Goal: Transaction & Acquisition: Purchase product/service

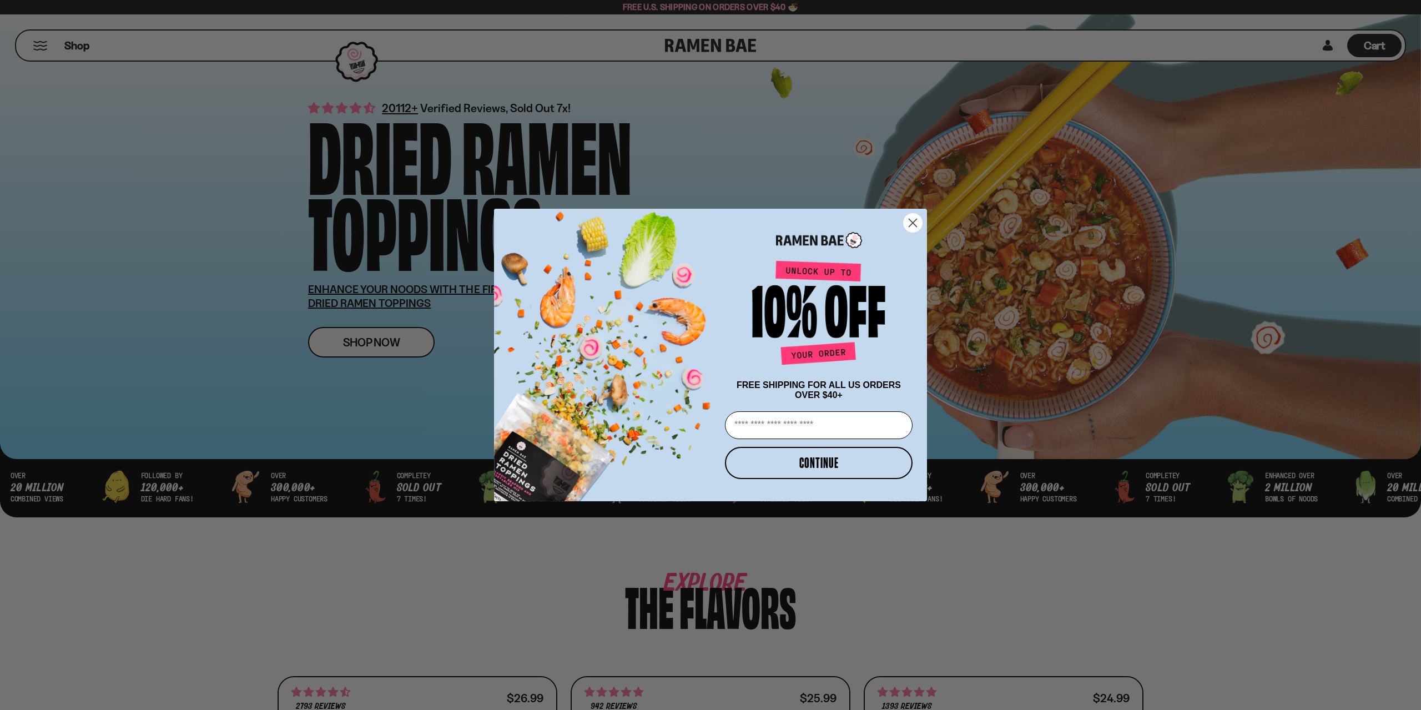
click at [919, 219] on circle "Close dialog" at bounding box center [913, 223] width 18 height 18
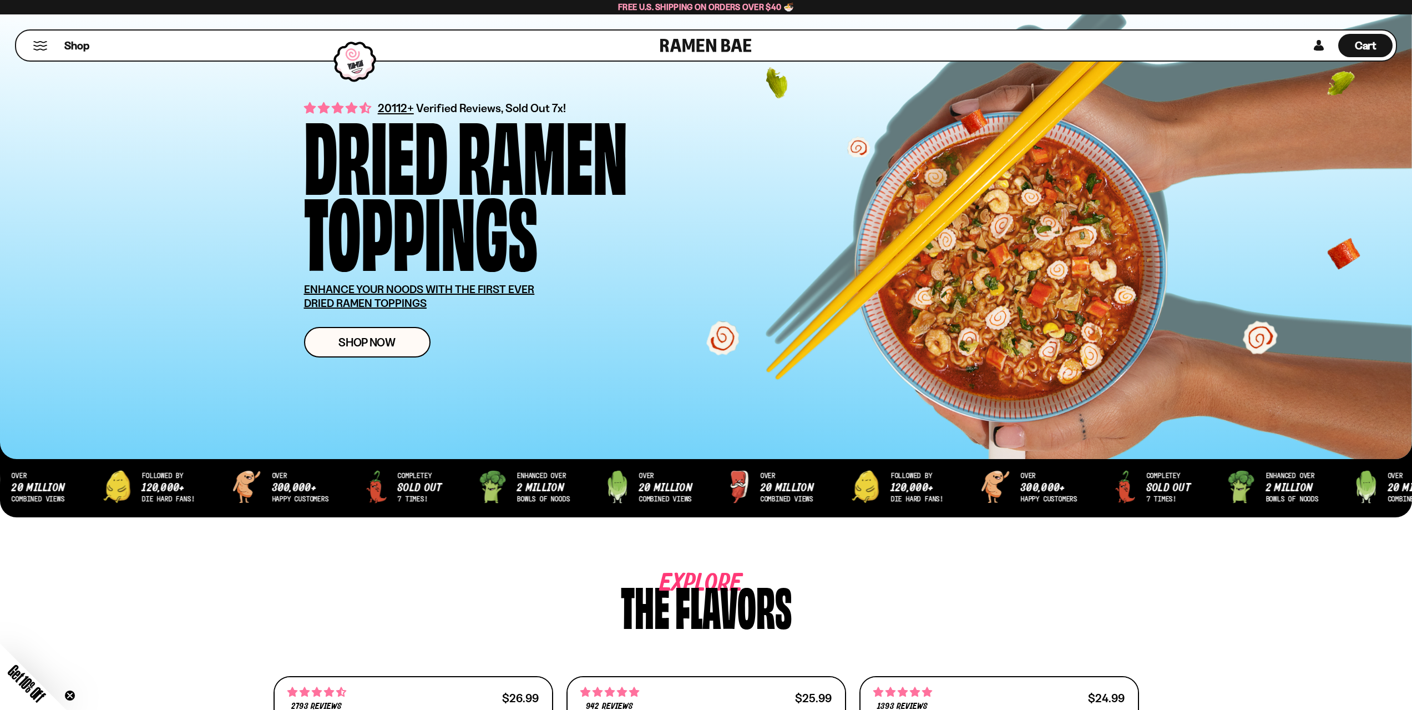
click at [44, 44] on button "Mobile Menu Trigger" at bounding box center [40, 45] width 15 height 9
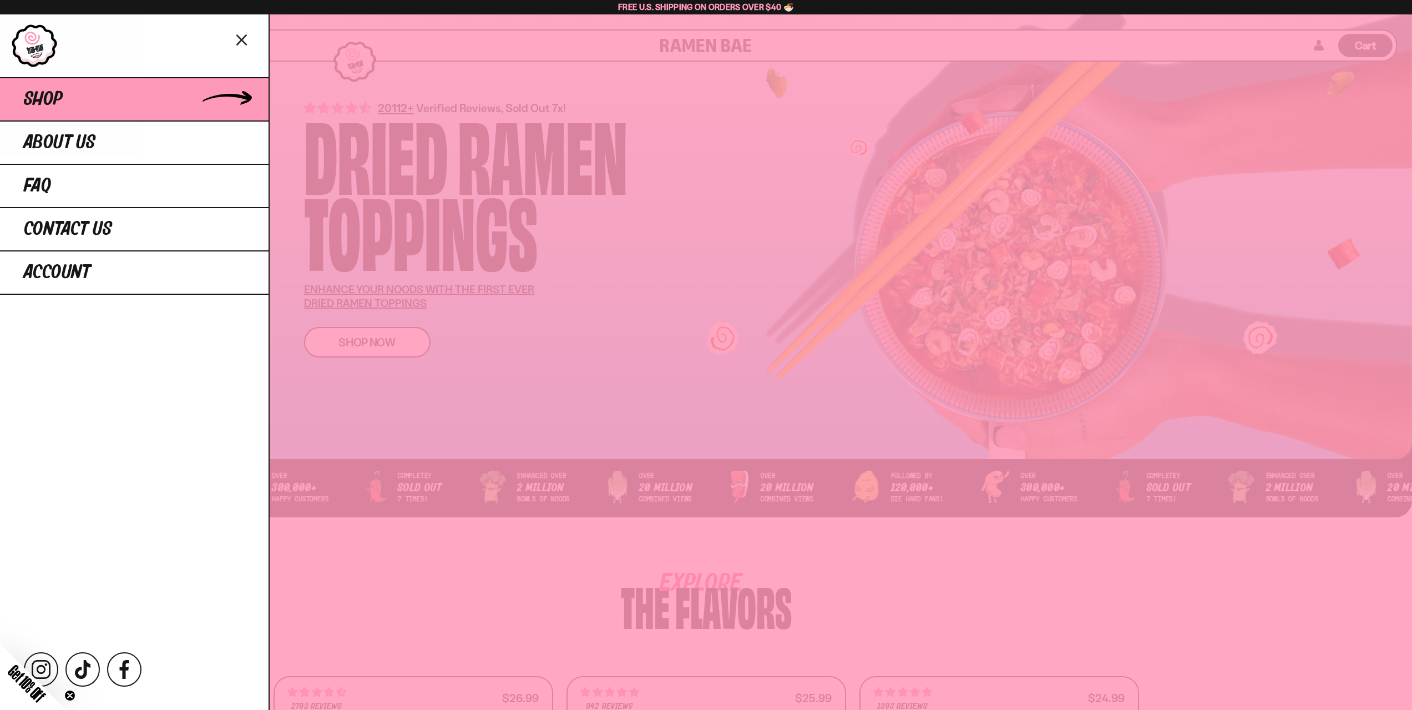
click at [50, 100] on span "Shop" at bounding box center [43, 99] width 39 height 20
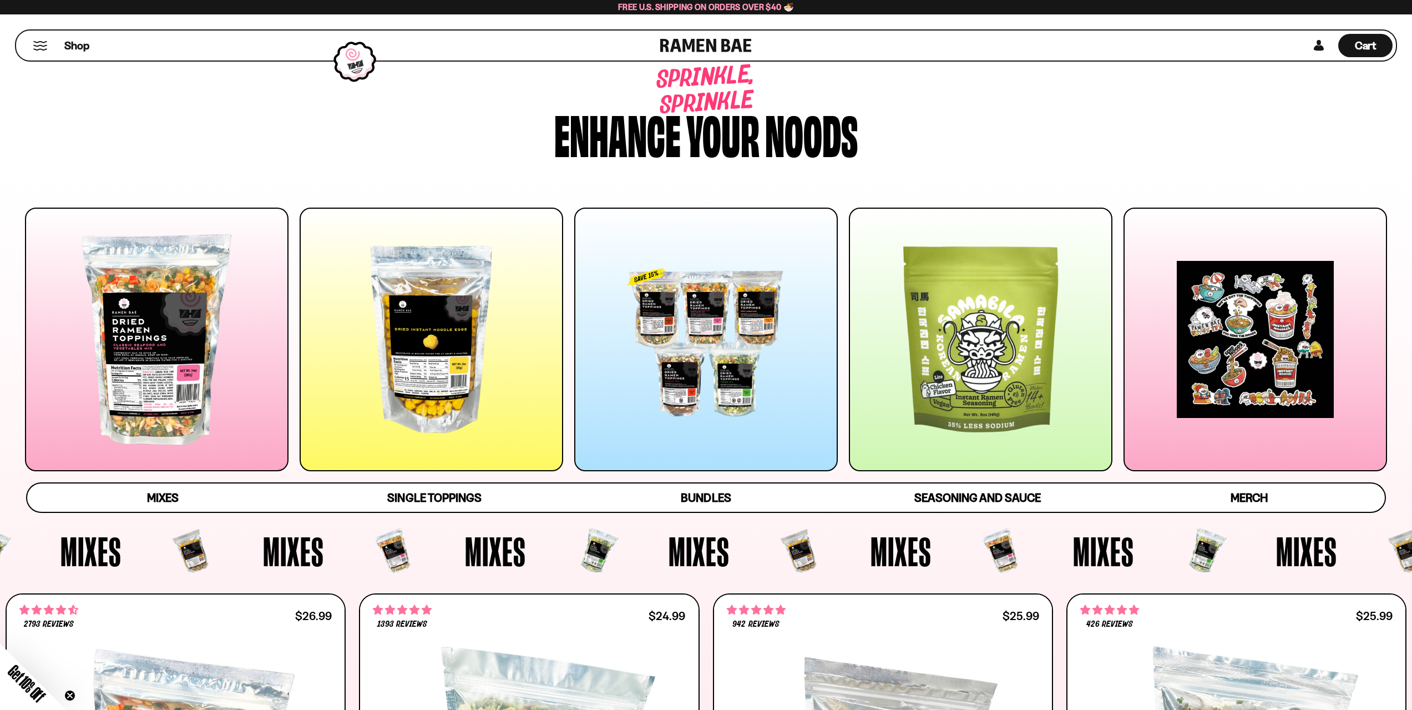
click at [987, 318] on div at bounding box center [981, 340] width 264 height 264
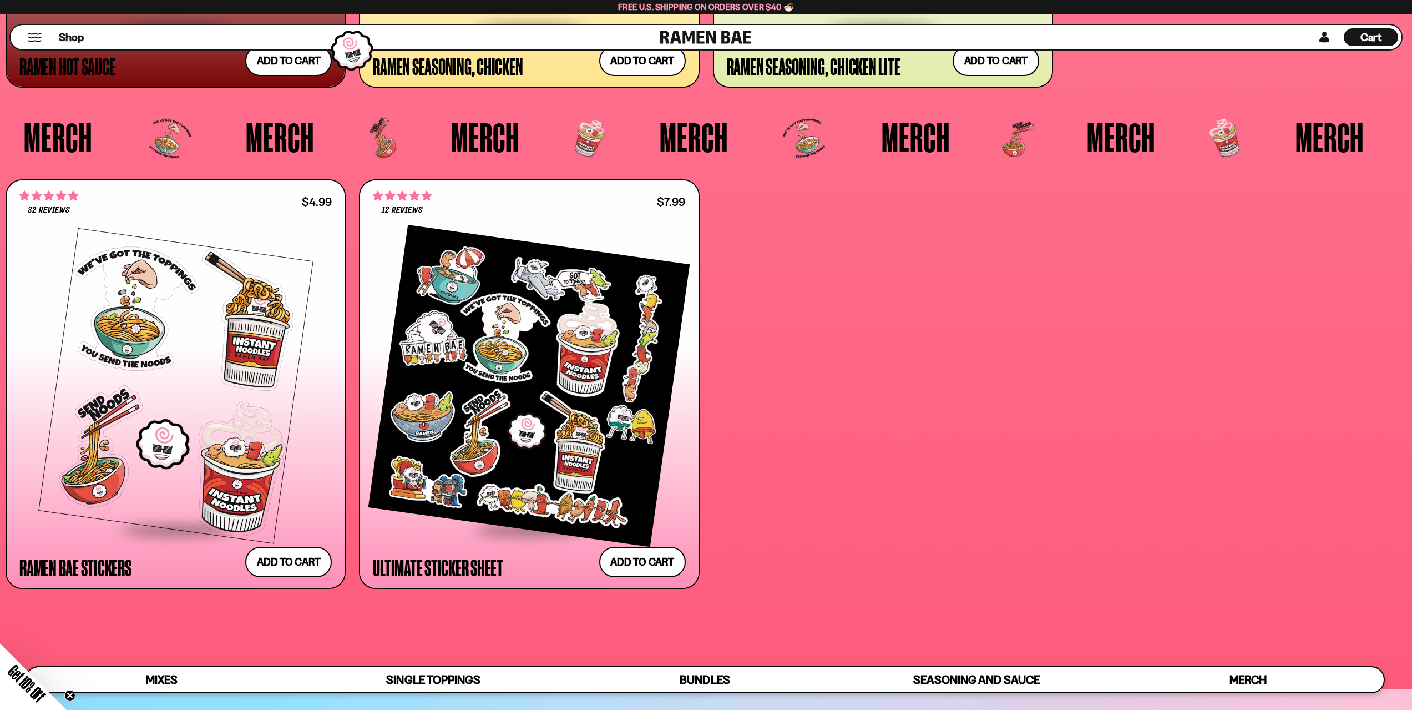
scroll to position [4090, 0]
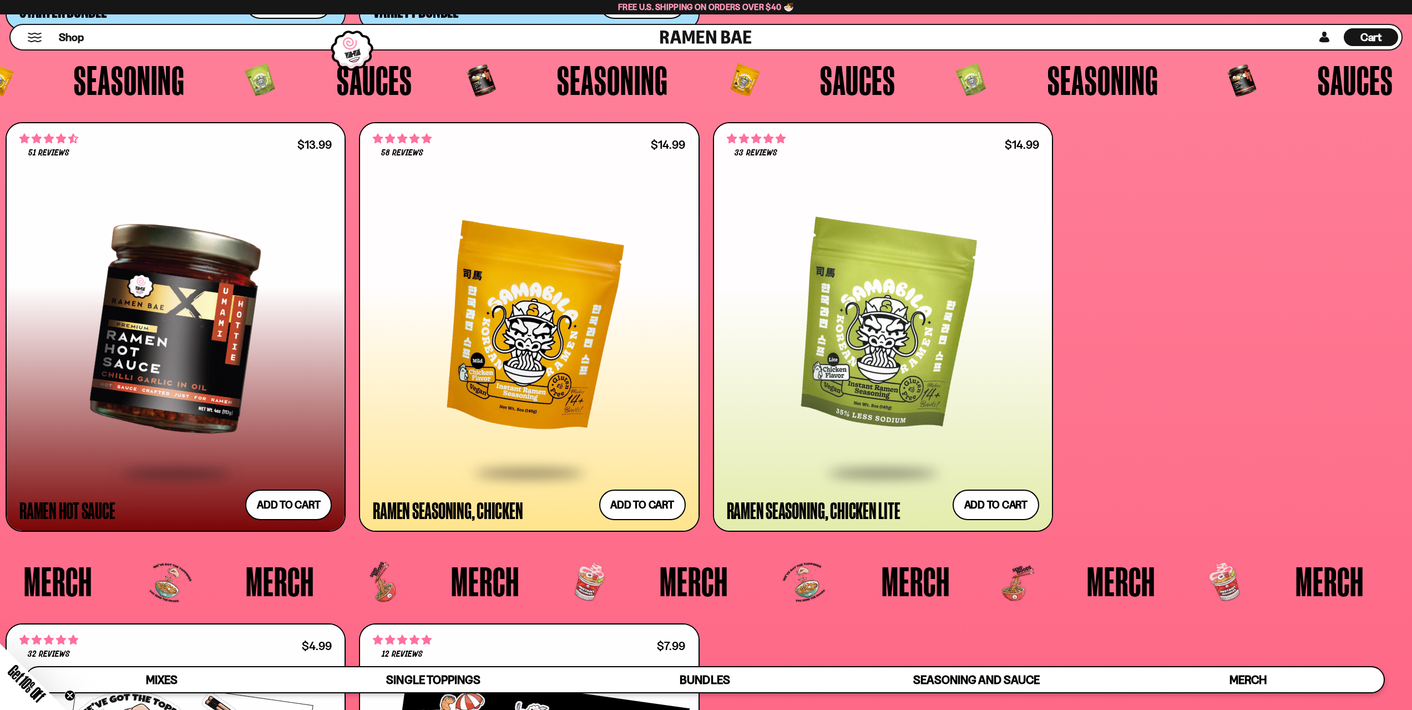
click at [550, 338] on div at bounding box center [529, 328] width 312 height 285
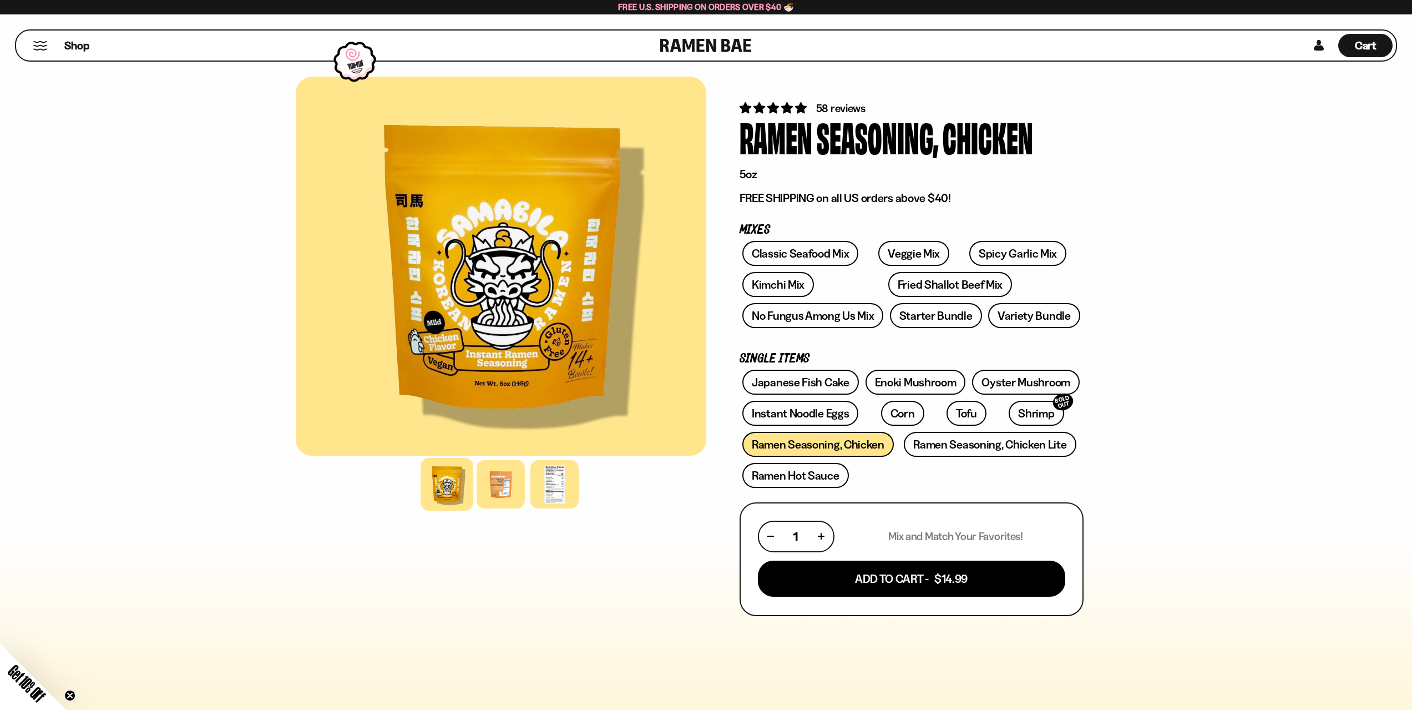
click at [36, 47] on button "Mobile Menu Trigger" at bounding box center [40, 45] width 15 height 9
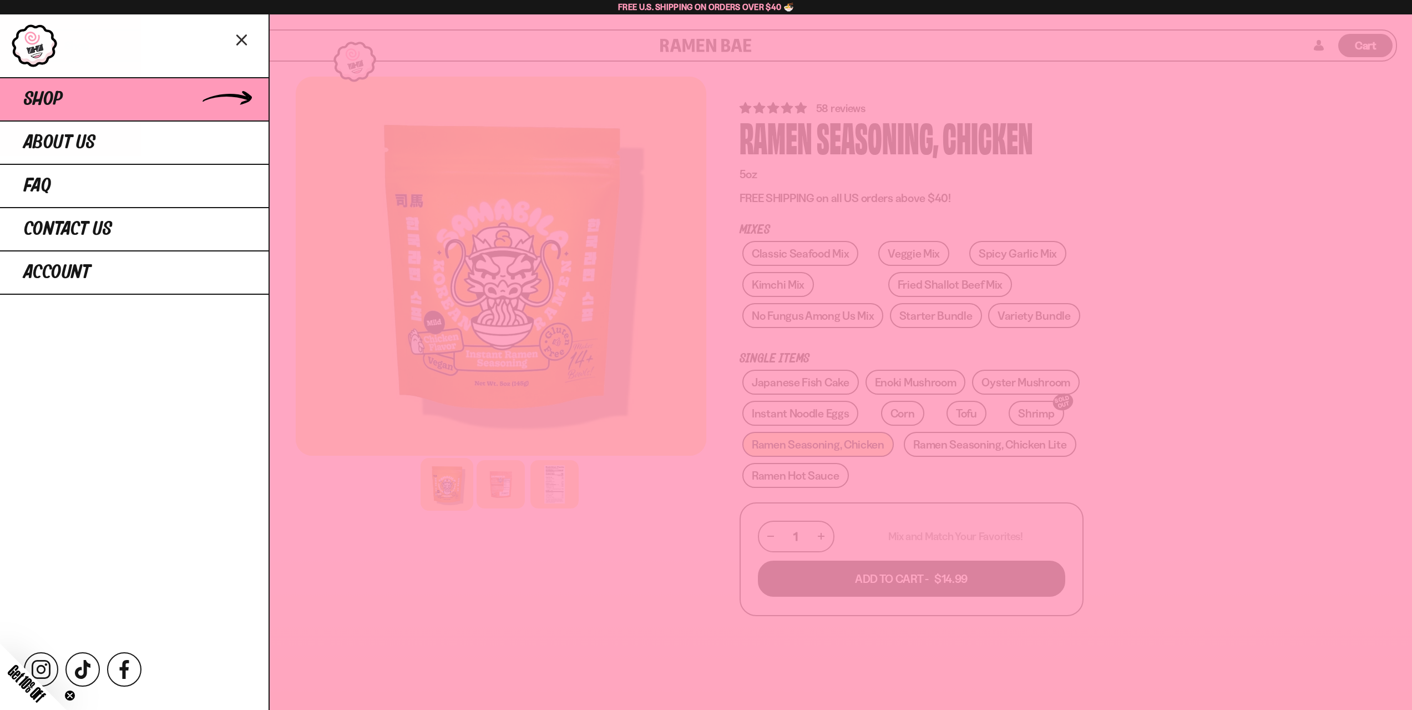
click at [57, 105] on span "Shop" at bounding box center [43, 99] width 39 height 20
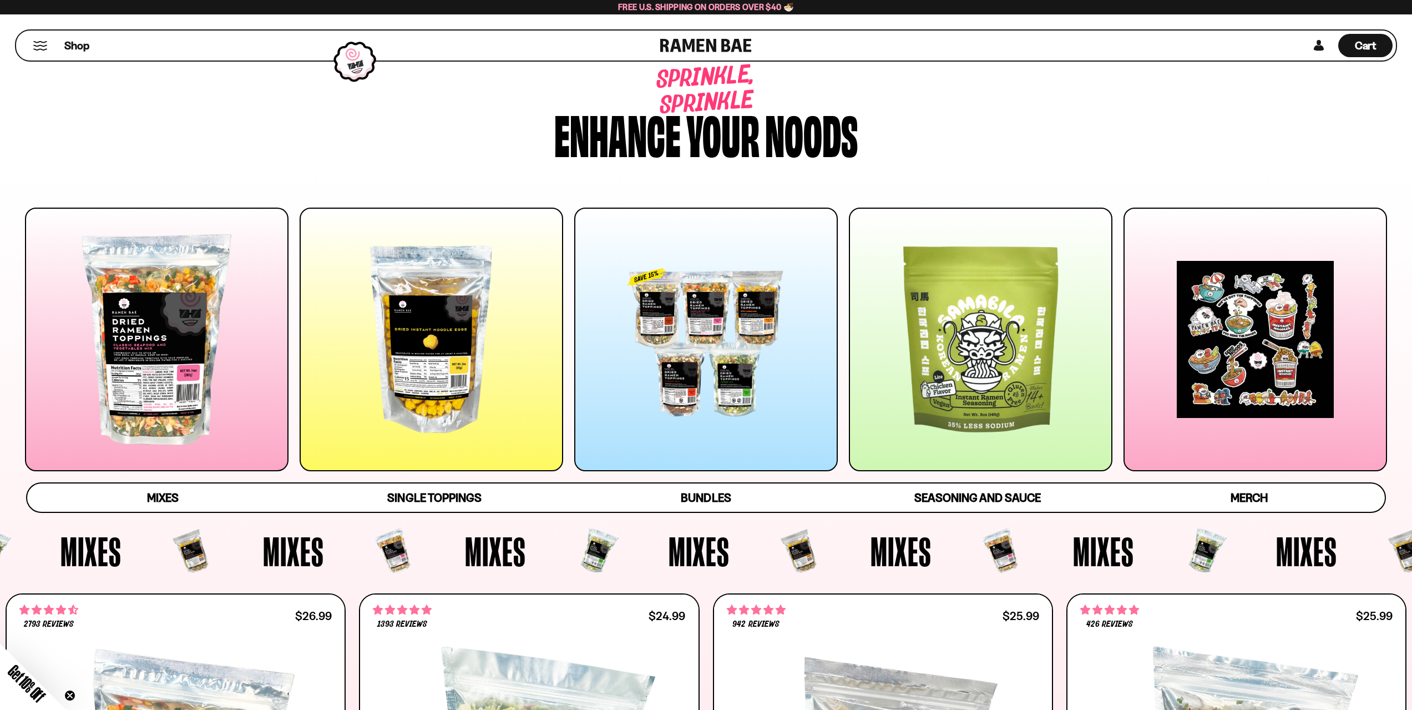
click at [417, 309] on div at bounding box center [432, 340] width 264 height 264
click at [39, 40] on div "Shop" at bounding box center [339, 46] width 641 height 30
click at [35, 51] on div "Shop" at bounding box center [339, 46] width 641 height 30
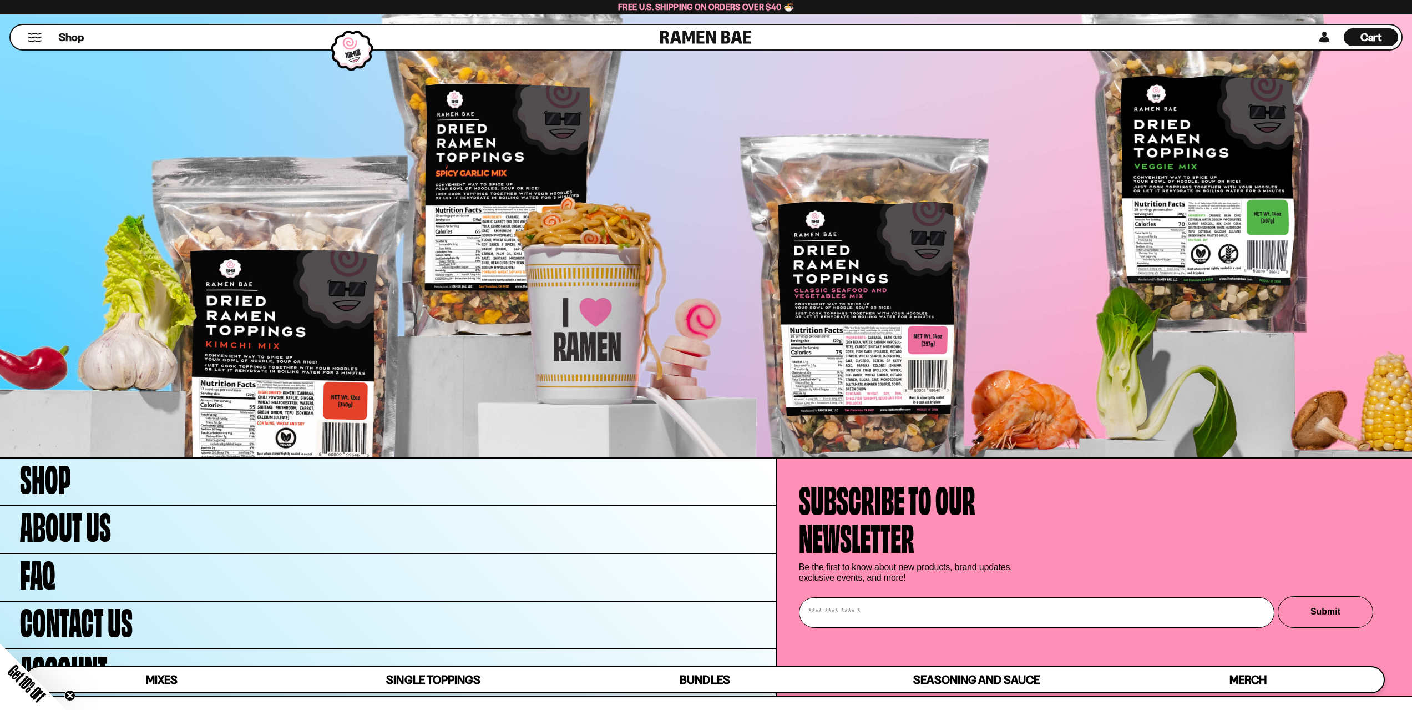
scroll to position [5572, 0]
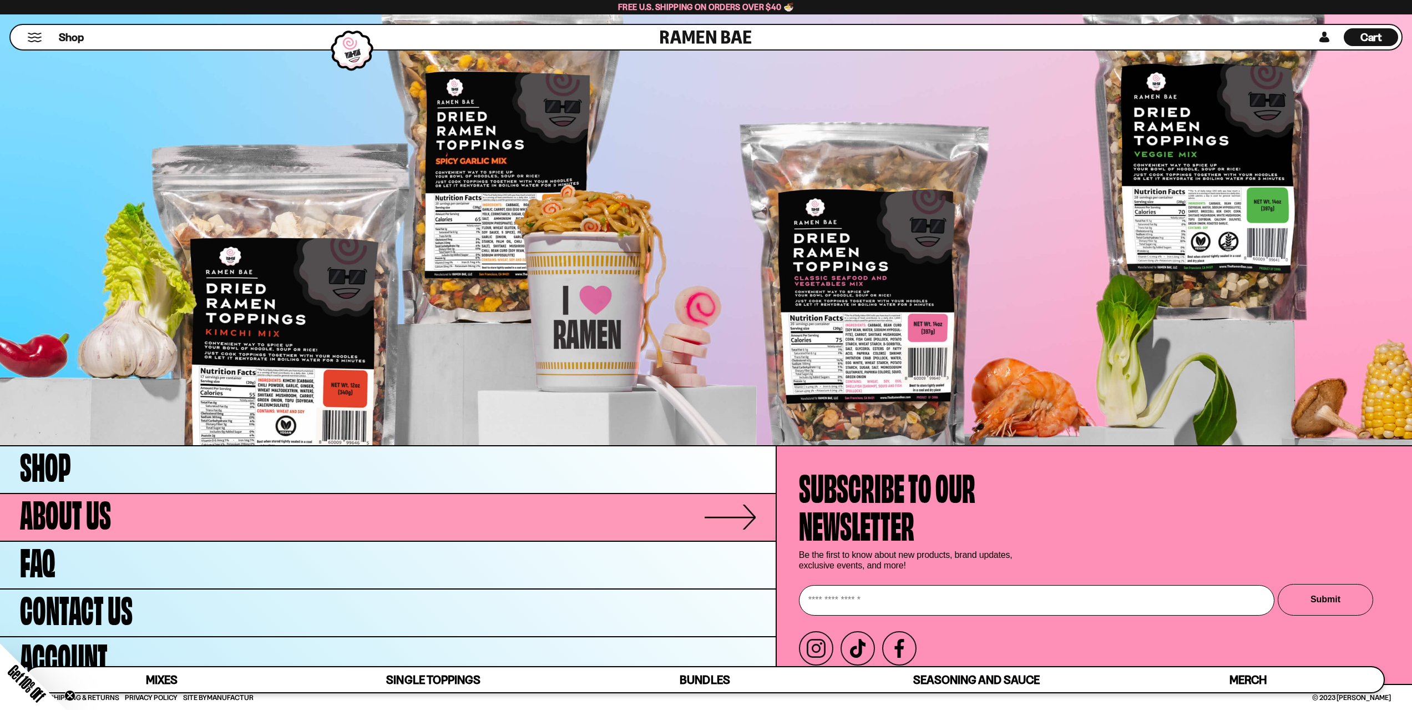
click at [58, 506] on span "About Us" at bounding box center [65, 512] width 91 height 38
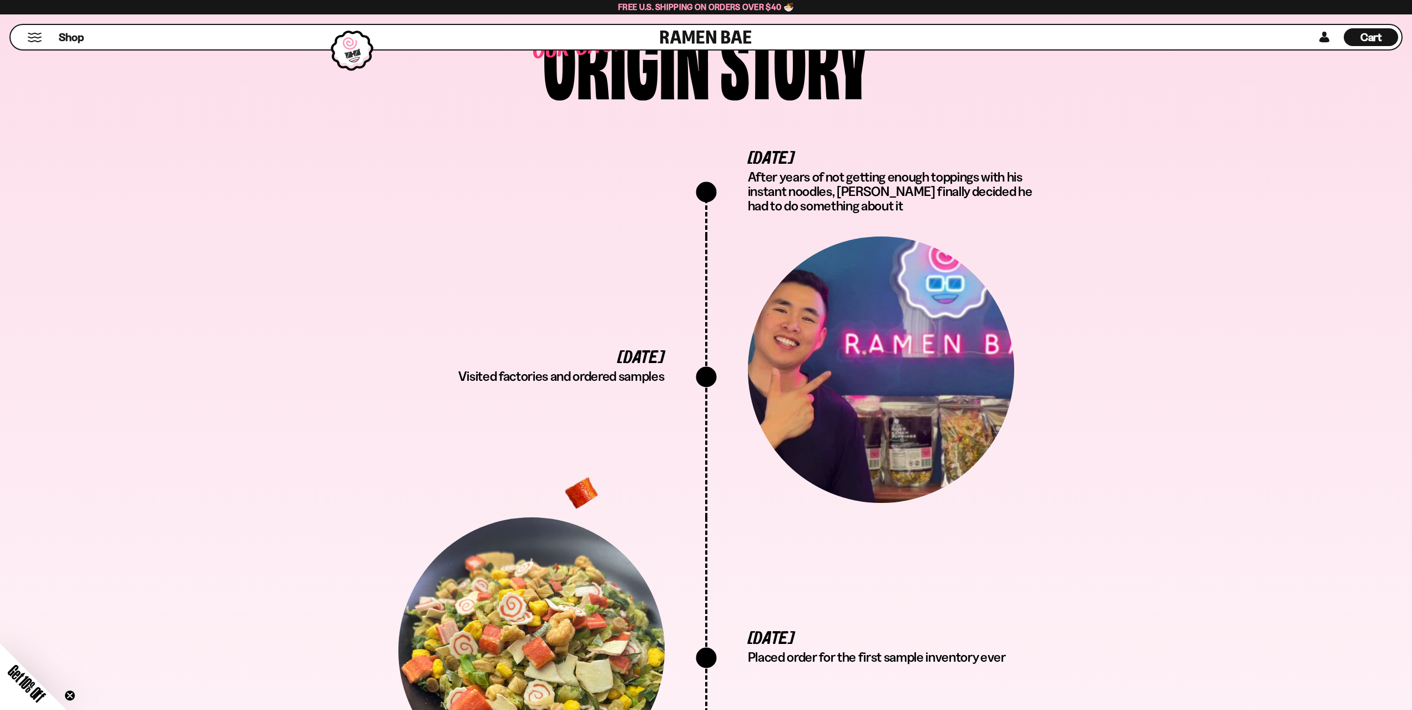
scroll to position [1998, 0]
